Goal: Information Seeking & Learning: Learn about a topic

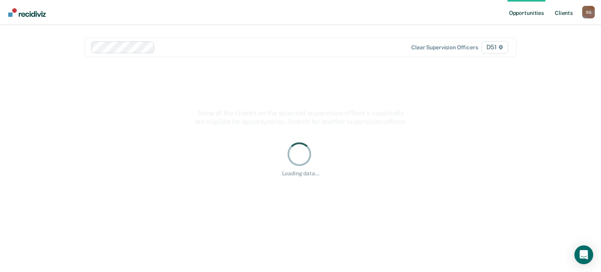
click at [560, 13] on link "Client s" at bounding box center [563, 12] width 21 height 25
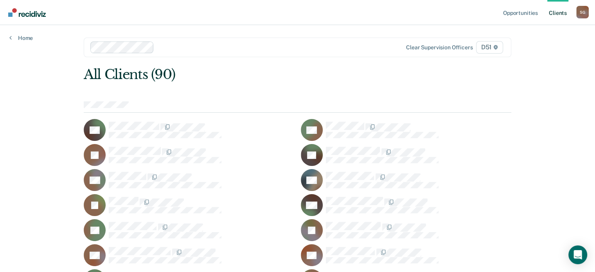
scroll to position [565, 0]
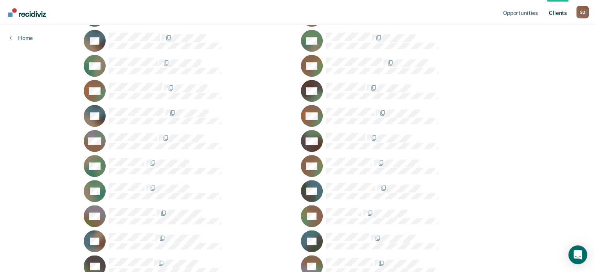
click at [323, 142] on div "HM" at bounding box center [406, 141] width 211 height 22
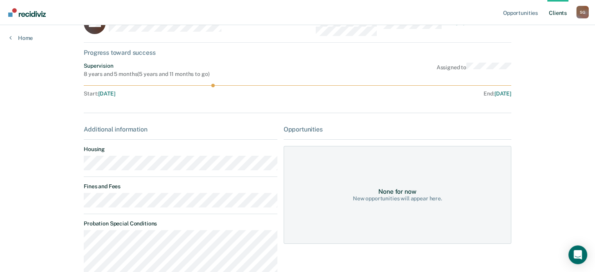
scroll to position [39, 0]
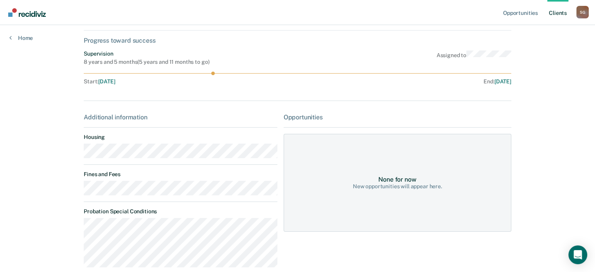
click at [76, 191] on main "HM Contacts Preferred Name Preferred Contact None Call Text Email None Progress…" at bounding box center [297, 155] width 447 height 338
click at [549, 11] on link "Client s" at bounding box center [557, 12] width 21 height 25
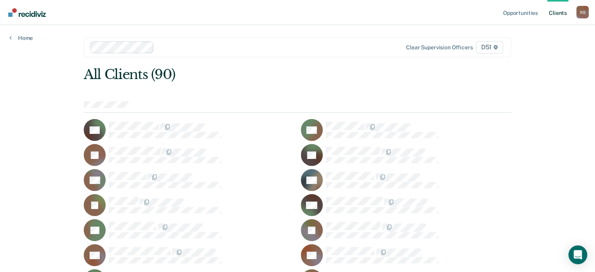
scroll to position [164, 0]
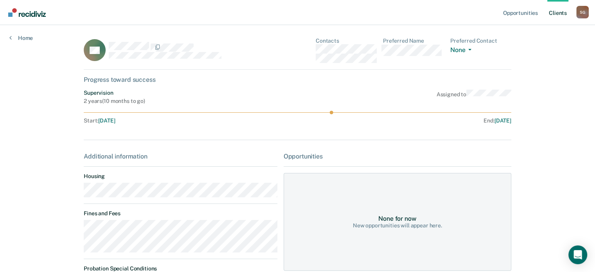
click at [71, 230] on div "Opportunities Client s [PERSON_NAME] S G Profile How it works Log Out Home AC C…" at bounding box center [297, 183] width 595 height 366
click at [556, 16] on link "Client s" at bounding box center [557, 12] width 21 height 25
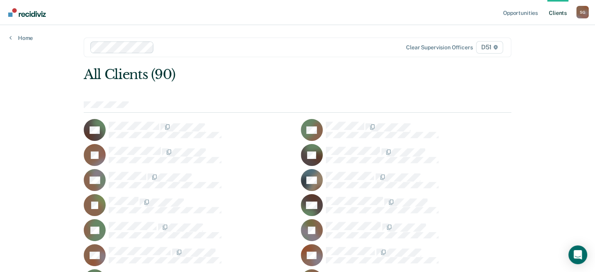
scroll to position [991, 0]
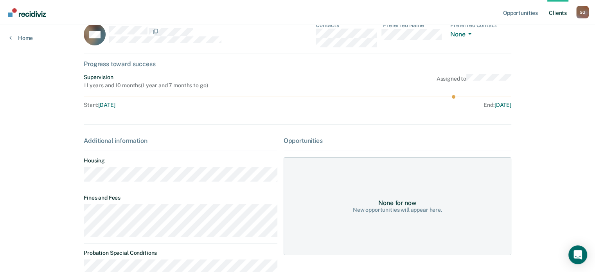
scroll to position [39, 0]
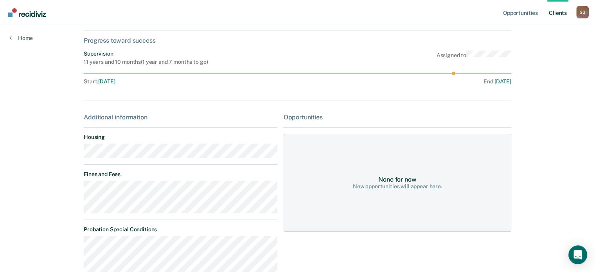
click at [64, 191] on div "Opportunities Client s [PERSON_NAME] S G Profile How it works Log Out Home TW C…" at bounding box center [297, 205] width 595 height 488
